Goal: Ask a question

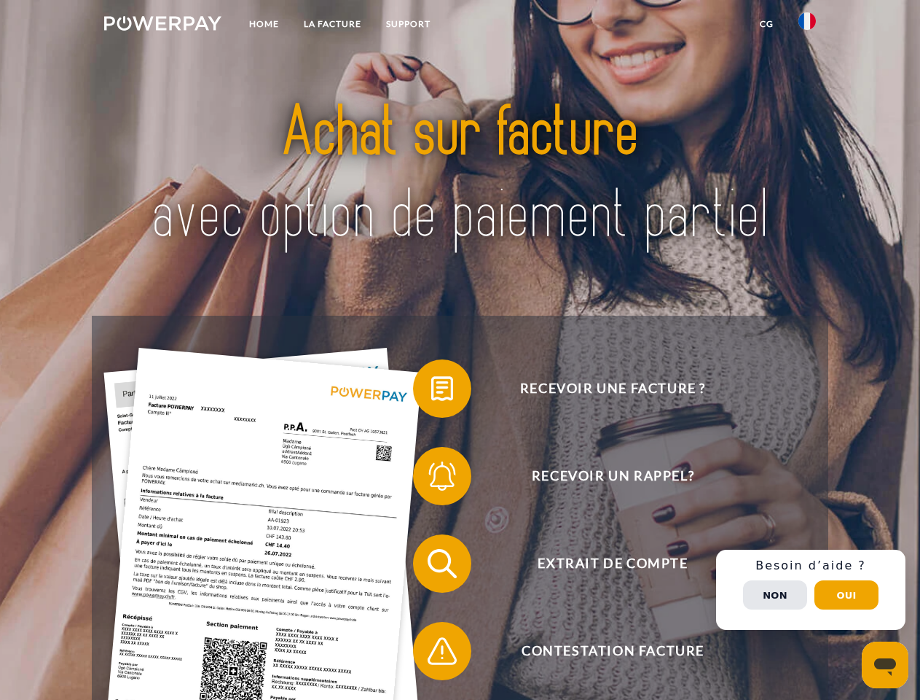
click at [163, 26] on img at bounding box center [162, 23] width 117 height 15
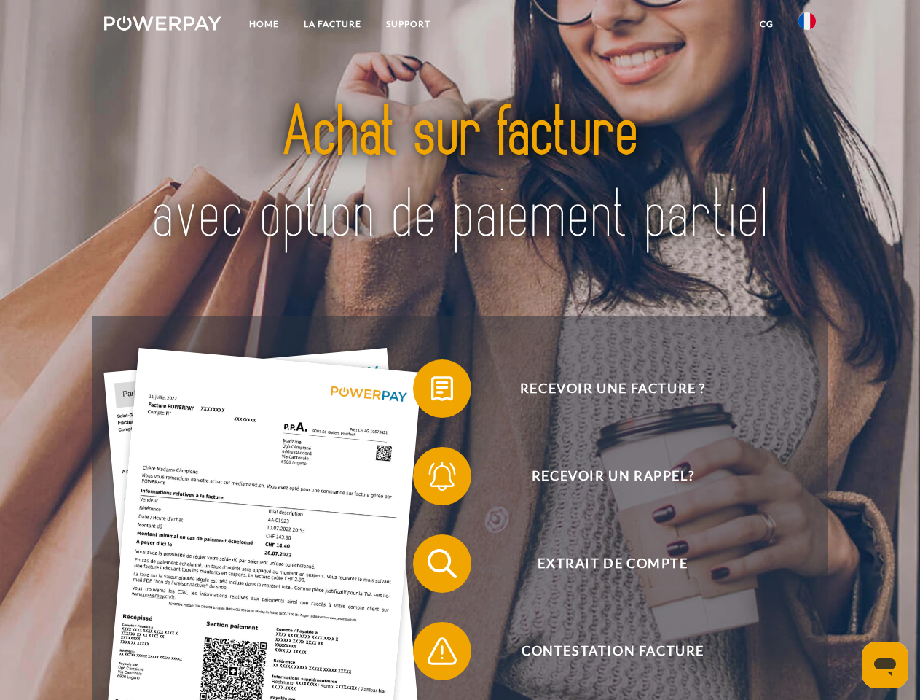
click at [807, 26] on img at bounding box center [807, 20] width 17 height 17
click at [767, 24] on link "CG" at bounding box center [767, 24] width 39 height 26
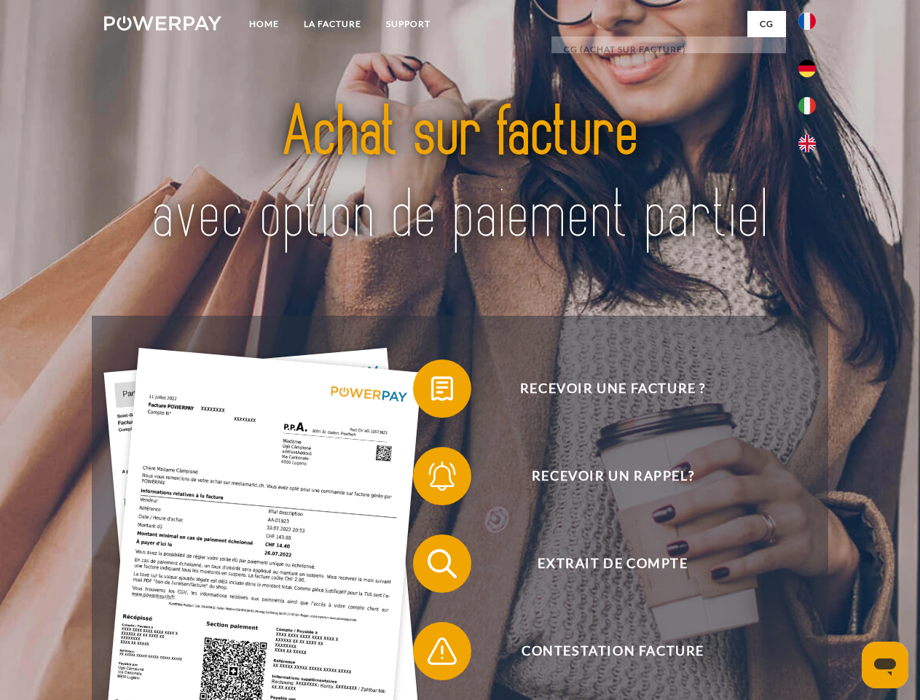
click at [431, 391] on span at bounding box center [420, 388] width 73 height 73
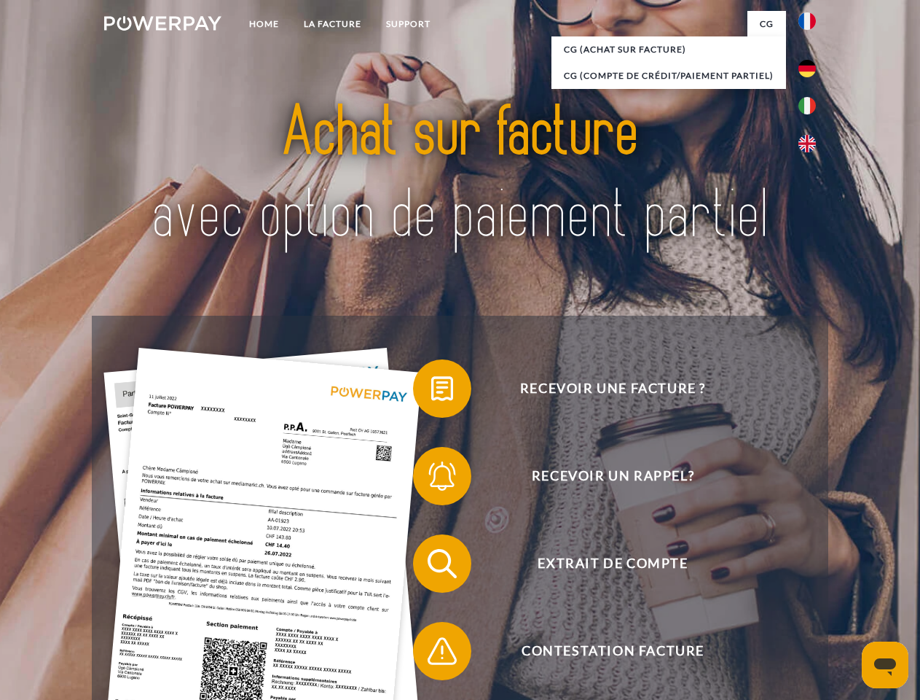
click at [431, 479] on span at bounding box center [420, 475] width 73 height 73
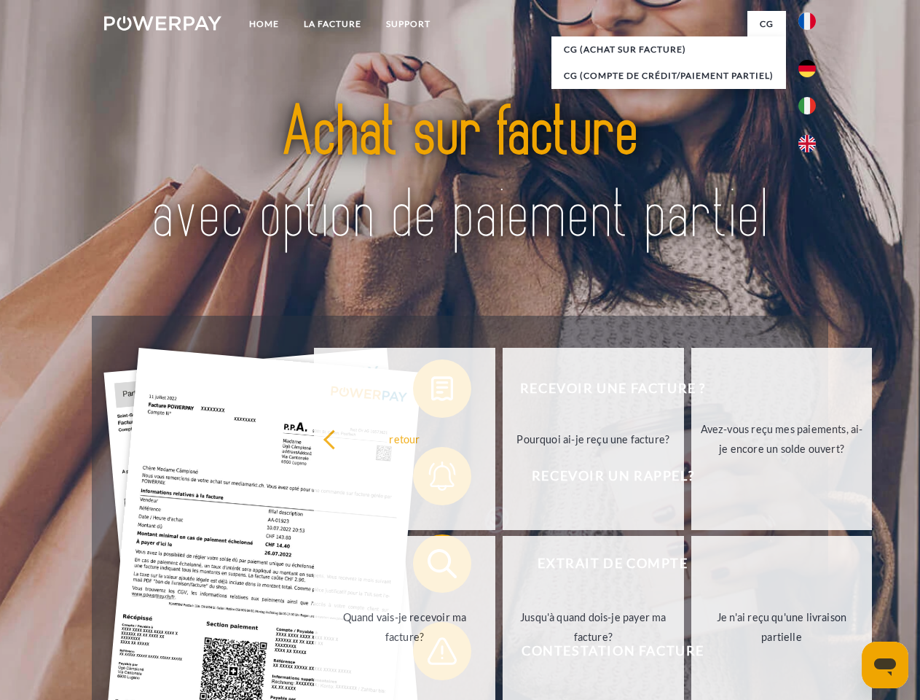
click at [503, 566] on link "Jusqu'à quand dois-je payer ma facture?" at bounding box center [593, 627] width 181 height 182
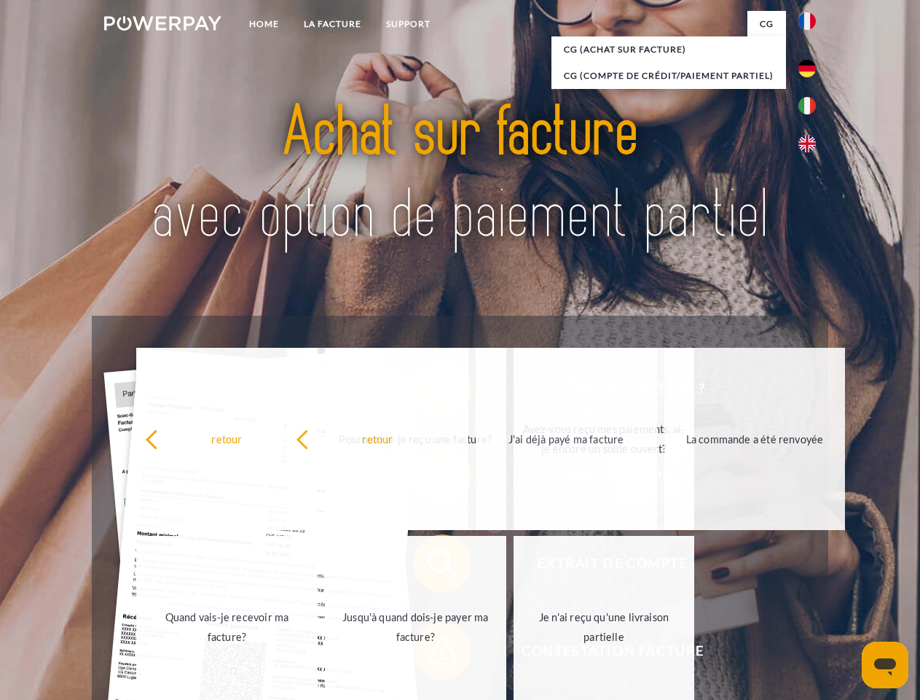
click at [514, 654] on link "Je n'ai reçu qu'une livraison partielle" at bounding box center [604, 627] width 181 height 182
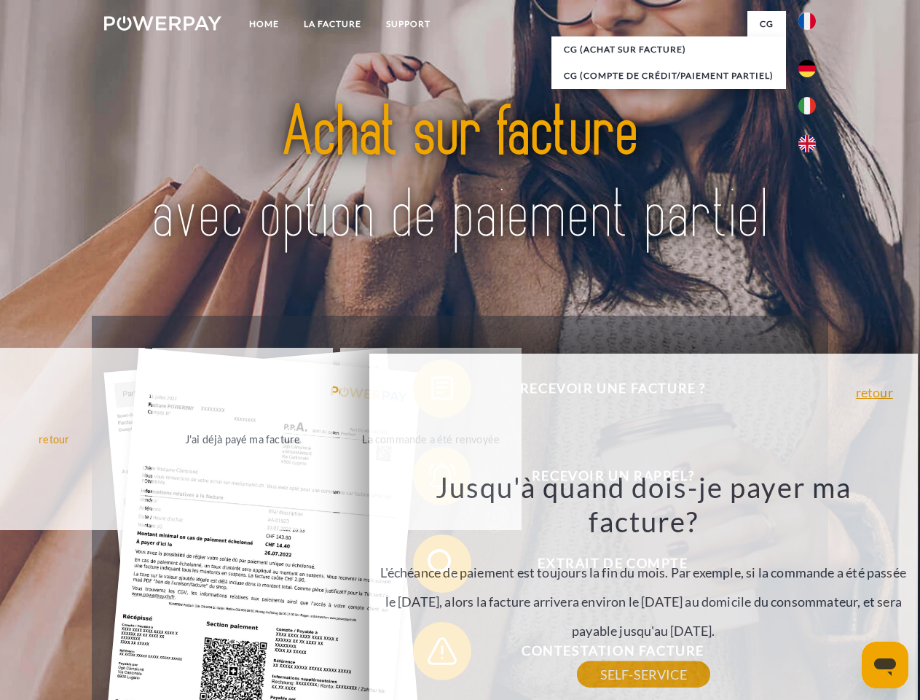
click at [811, 590] on div "Recevoir une facture ? Recevoir un rappel? Extrait de compte retour" at bounding box center [460, 607] width 736 height 583
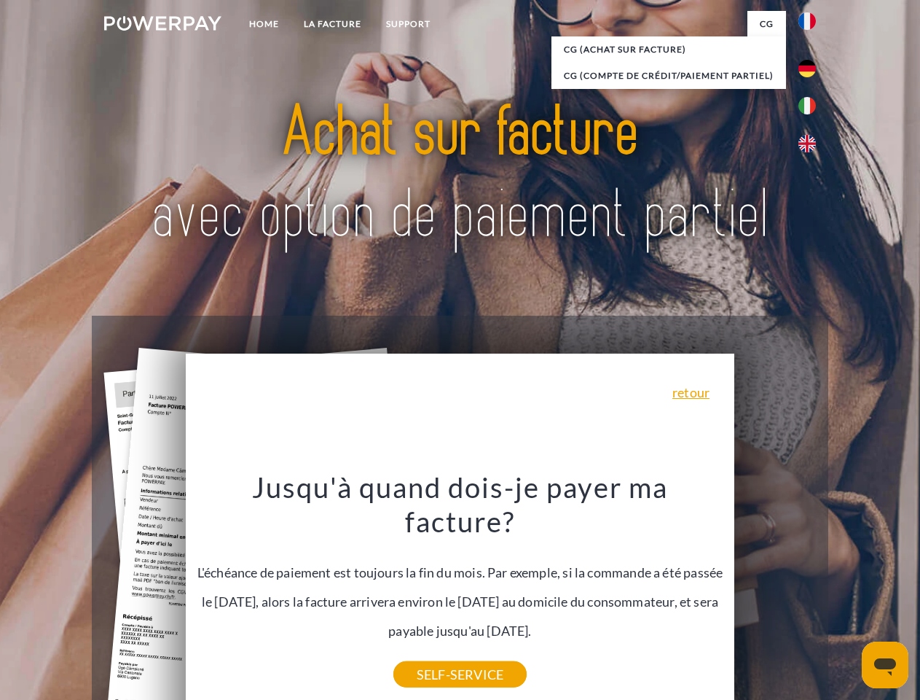
click at [775, 592] on span "Extrait de compte" at bounding box center [612, 563] width 357 height 58
click at [847, 595] on header "Home LA FACTURE Support" at bounding box center [460, 503] width 920 height 1006
